Goal: Task Accomplishment & Management: Use online tool/utility

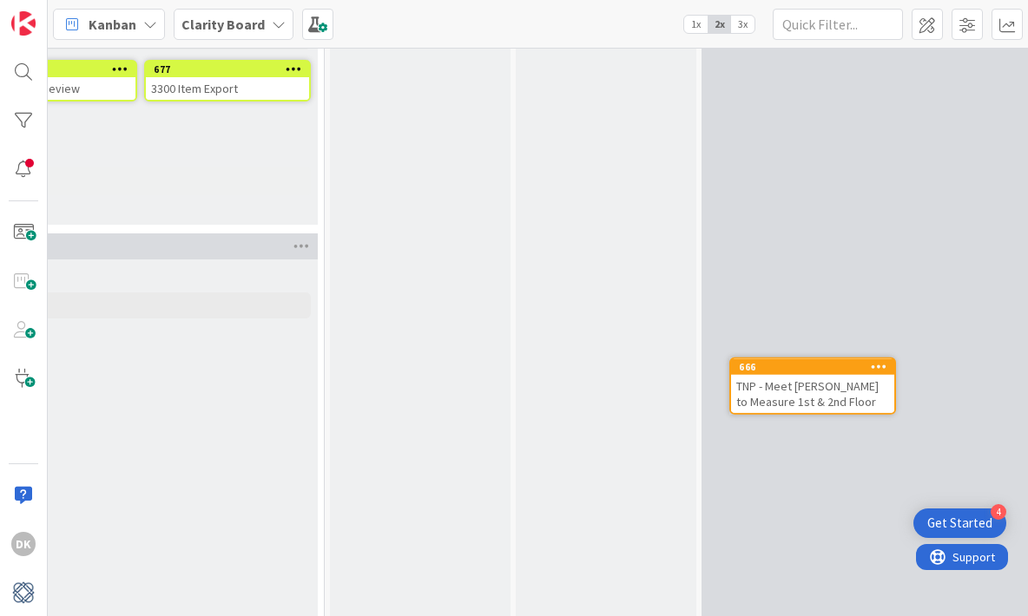
scroll to position [1245, 1736]
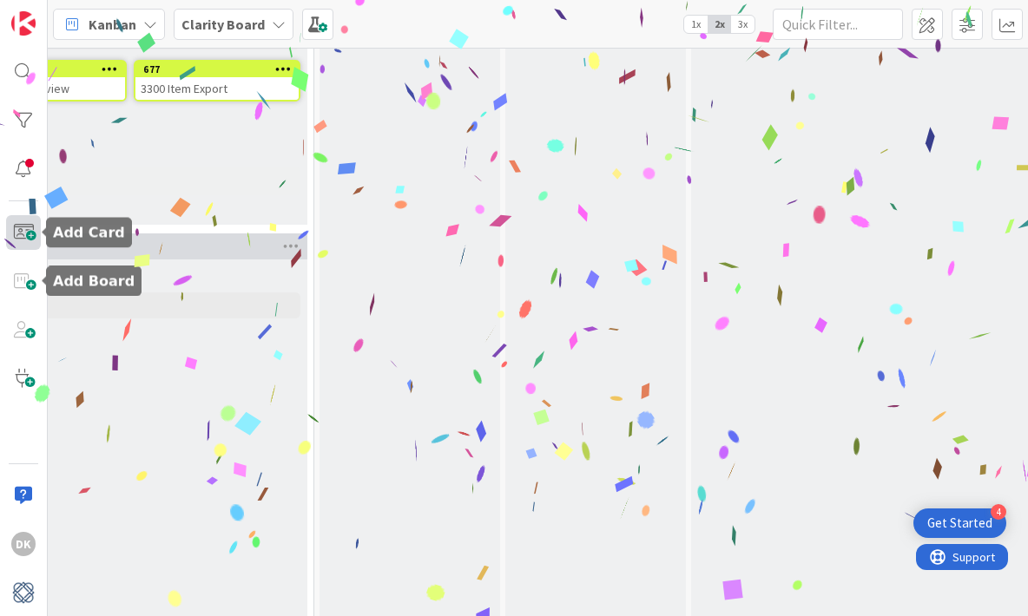
click at [26, 228] on span at bounding box center [23, 232] width 35 height 35
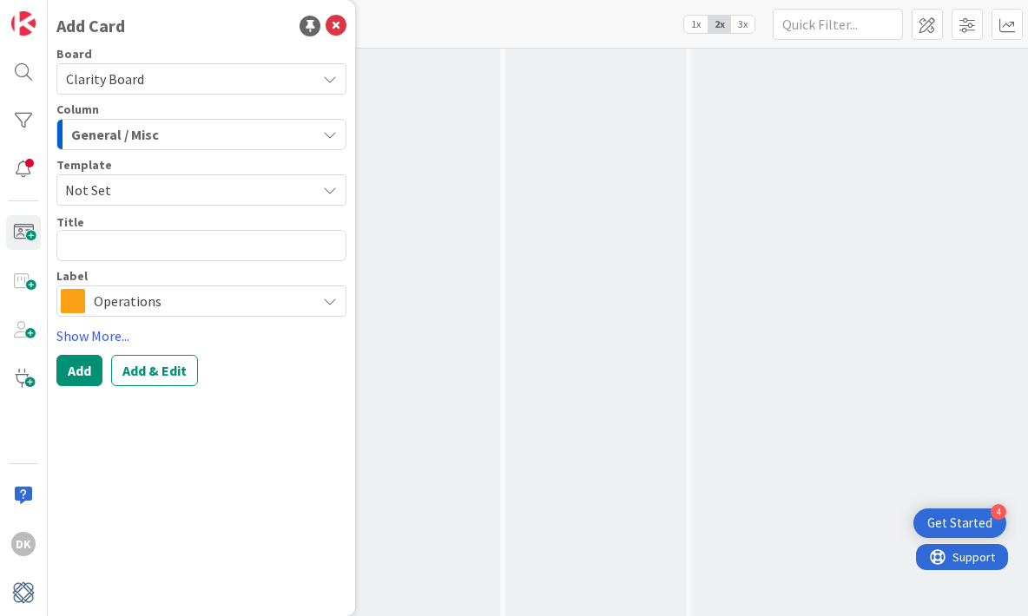
click at [180, 129] on div "General / Misc" at bounding box center [191, 135] width 249 height 28
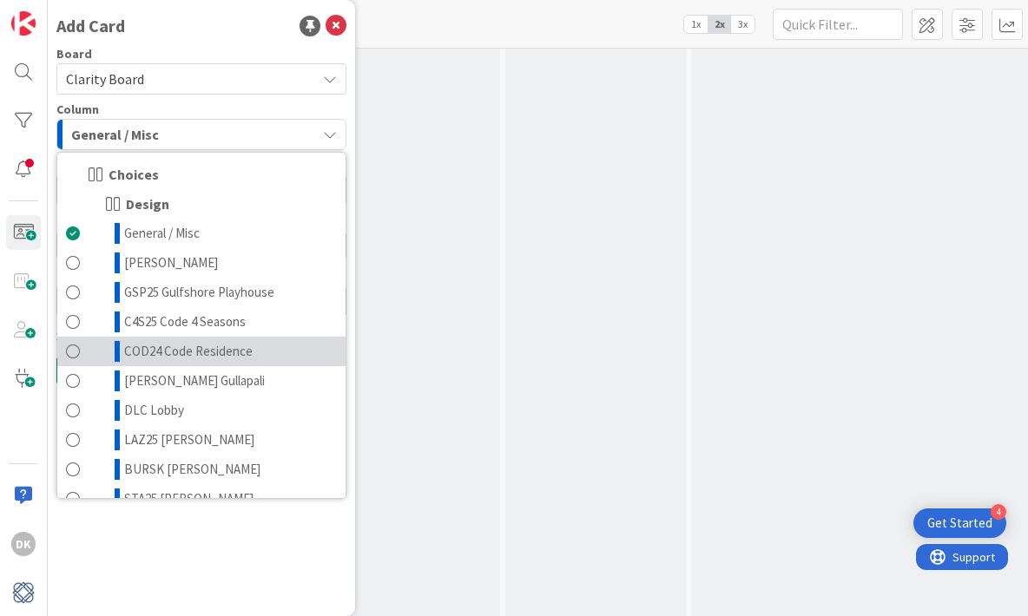
scroll to position [849, 0]
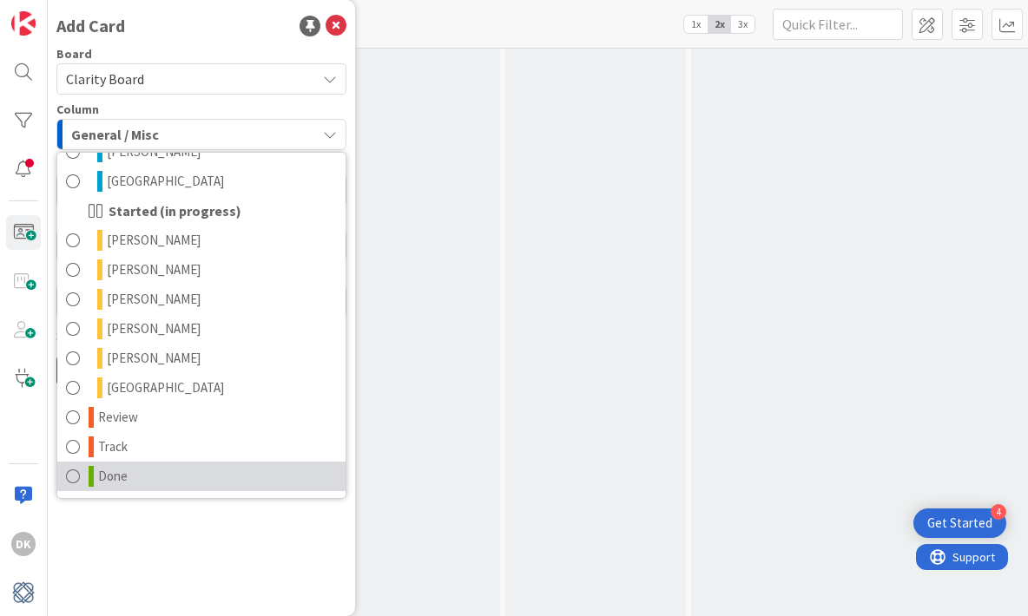
click at [272, 476] on link "Done" at bounding box center [201, 477] width 288 height 30
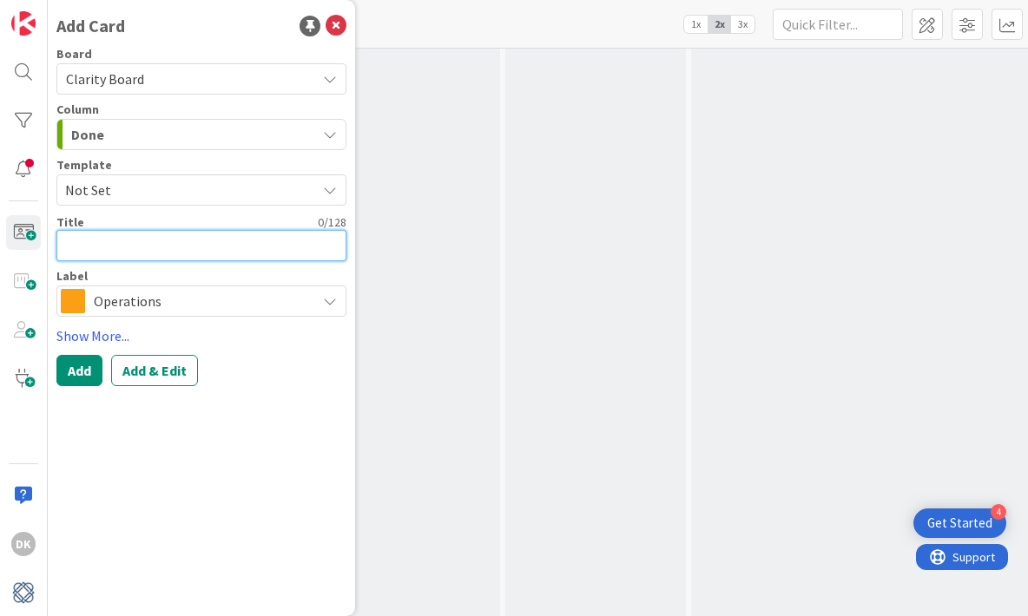
click at [170, 253] on textarea at bounding box center [201, 245] width 290 height 31
type textarea "x"
type textarea "C"
type textarea "x"
type textarea "Co"
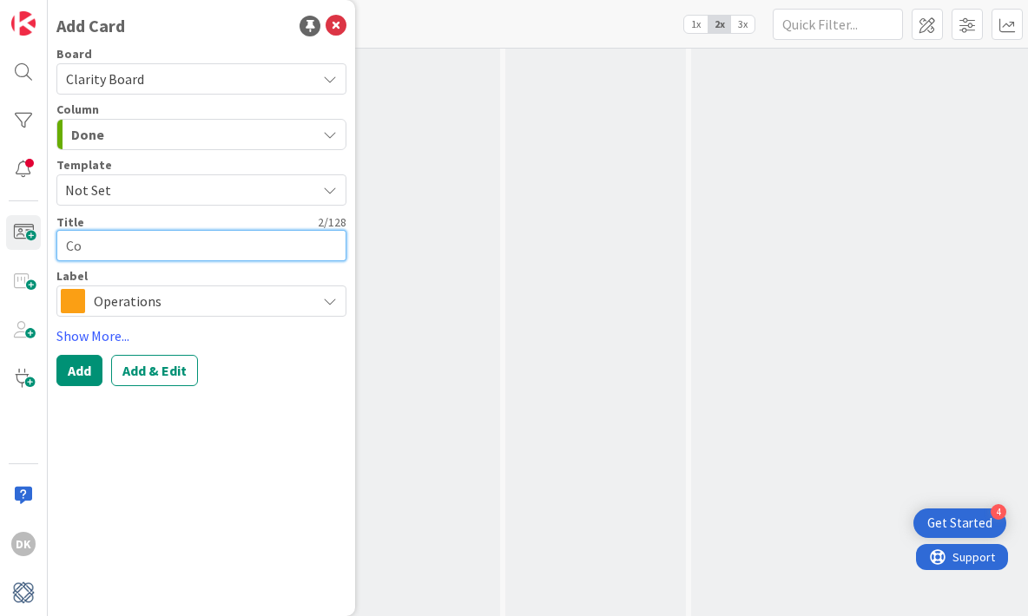
type textarea "x"
type textarea "Cod"
type textarea "x"
type textarea "Code"
type textarea "x"
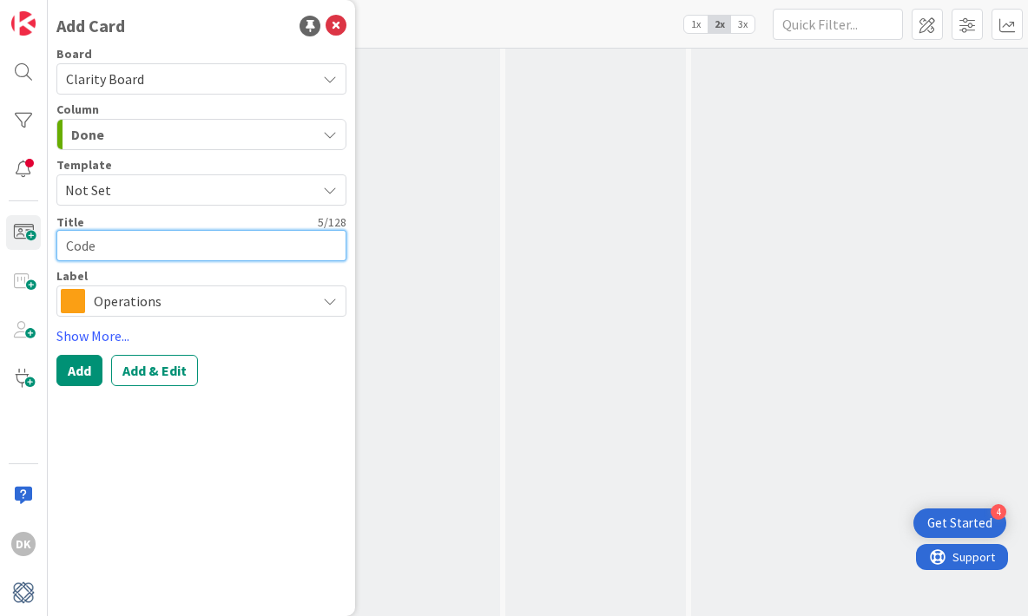
type textarea "Code F"
type textarea "x"
type textarea "Code Fa"
type textarea "x"
type textarea "Code Fans"
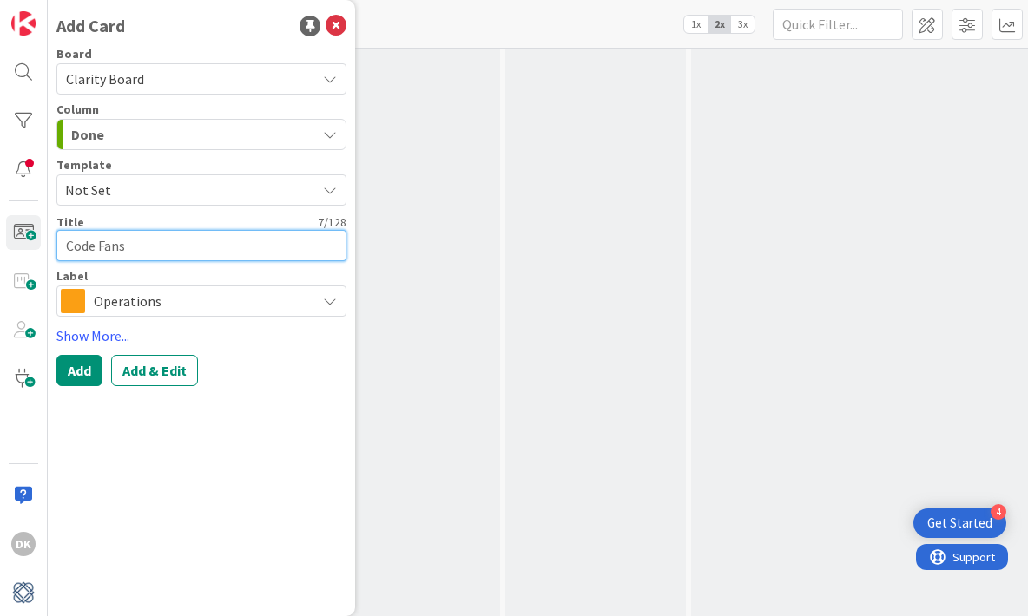
type textarea "x"
type textarea "Code Fans"
type textarea "x"
type textarea "Code Fans c"
type textarea "x"
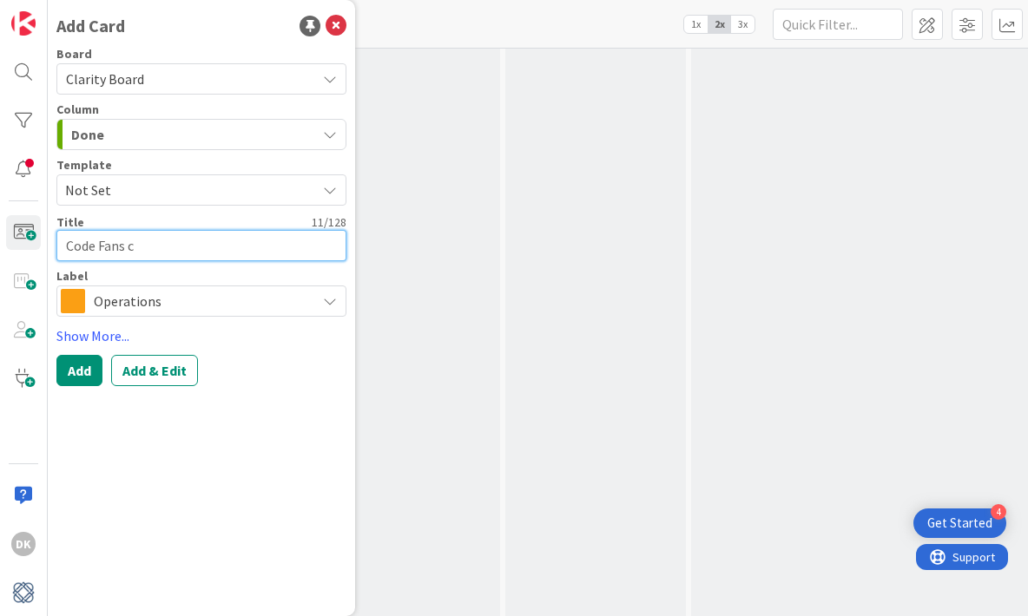
type textarea "Code Fans ch"
type textarea "x"
type textarea "Code Fans che"
type textarea "x"
type textarea "Code Fans chec"
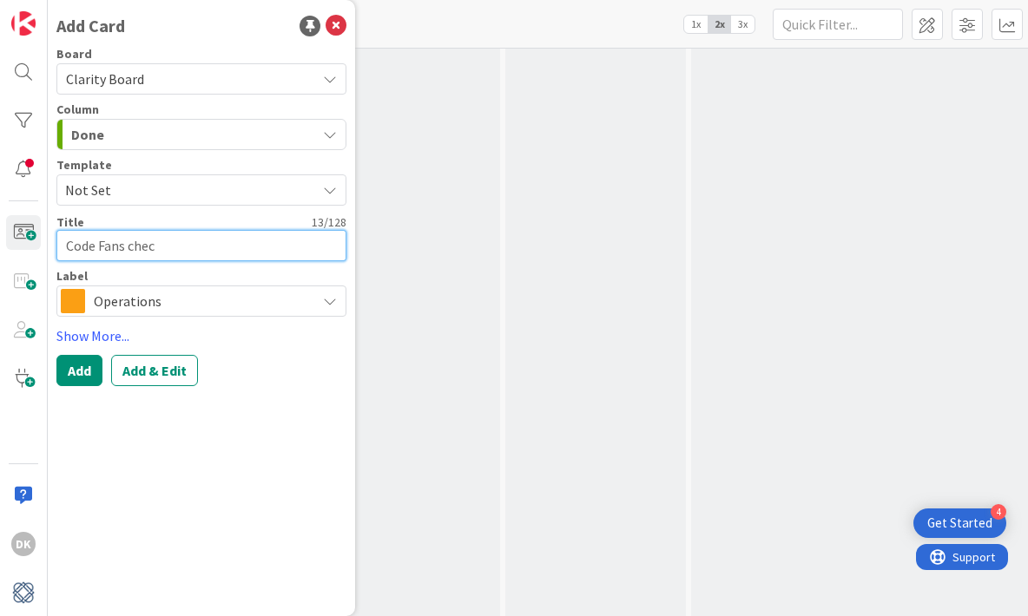
type textarea "x"
type textarea "Code Fans check"
click at [69, 376] on button "Add" at bounding box center [79, 370] width 46 height 31
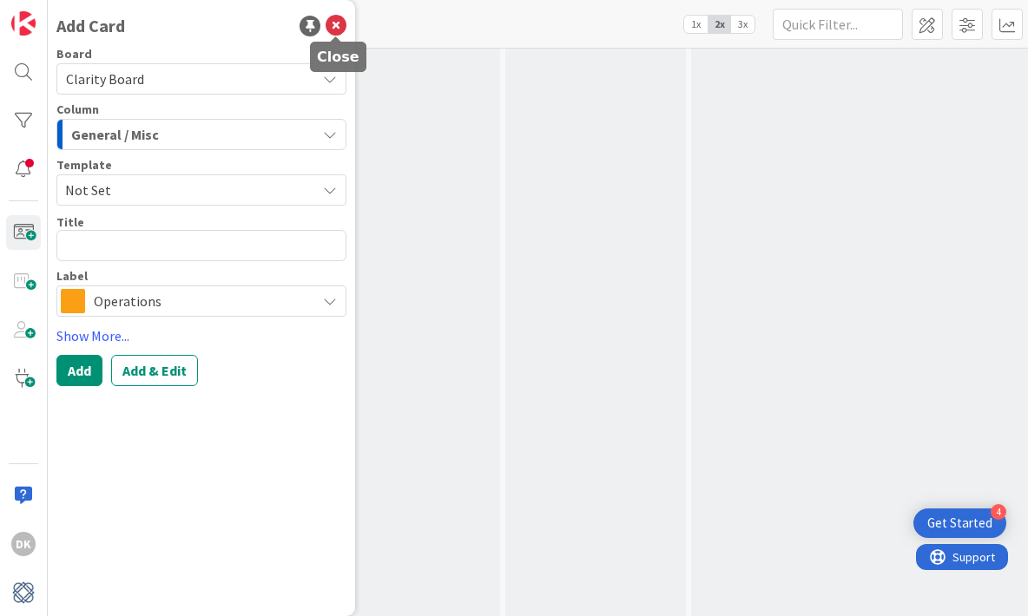
click at [340, 28] on icon at bounding box center [336, 26] width 21 height 21
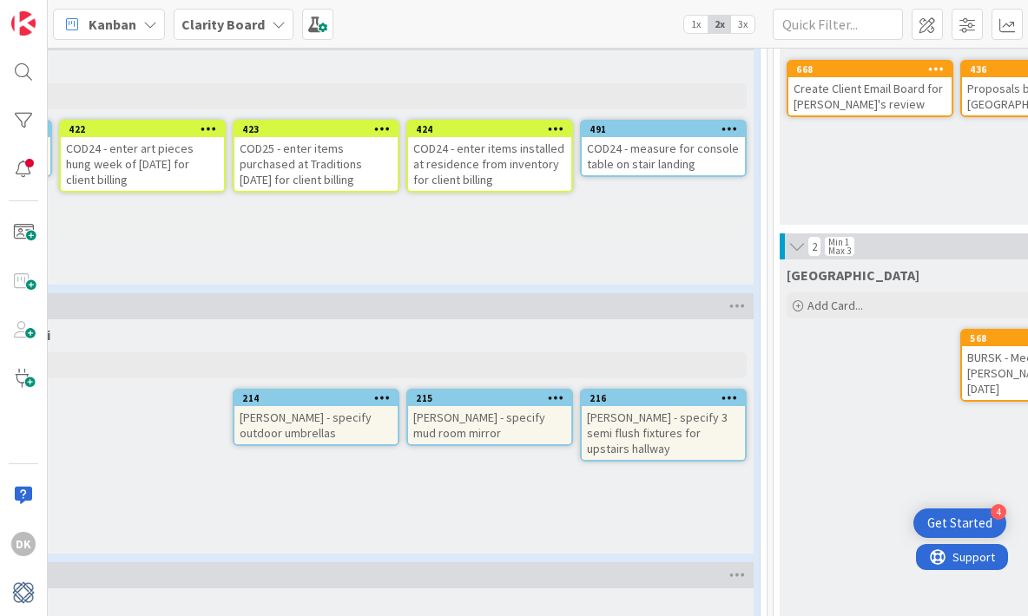
scroll to position [1245, 0]
